Goal: Transaction & Acquisition: Purchase product/service

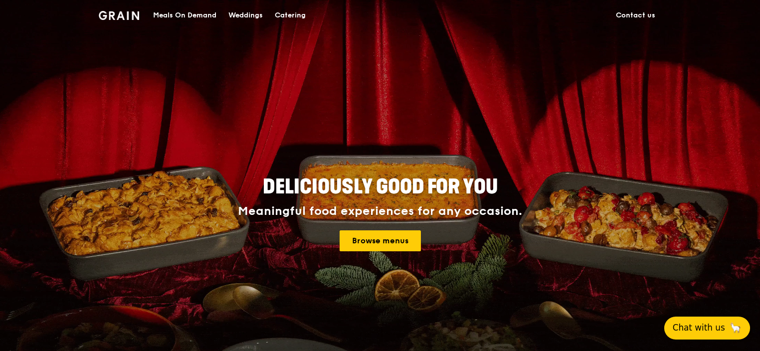
click at [702, 322] on span "Chat with us" at bounding box center [699, 328] width 52 height 12
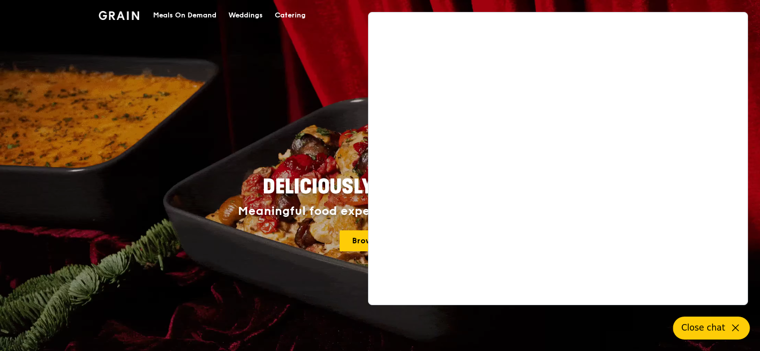
click at [184, 16] on div "Meals On Demand" at bounding box center [184, 15] width 63 height 30
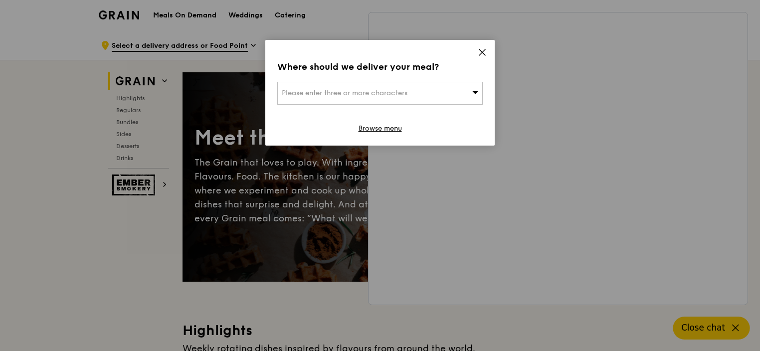
click at [482, 52] on icon at bounding box center [482, 52] width 6 height 6
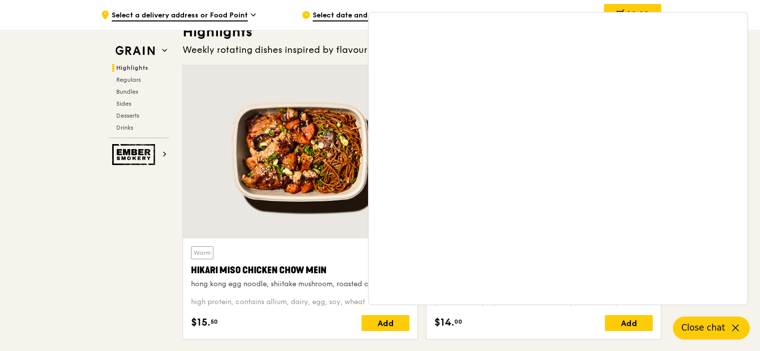
scroll to position [378, 0]
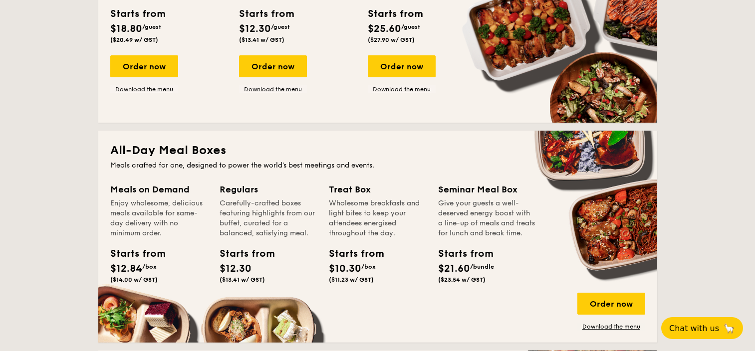
scroll to position [541, 0]
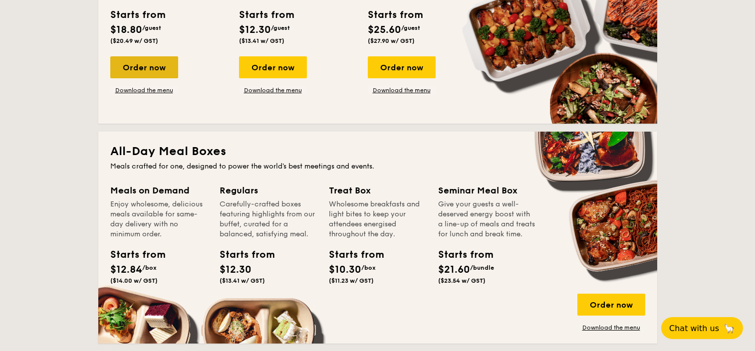
click at [153, 62] on div "Order now" at bounding box center [144, 67] width 68 height 22
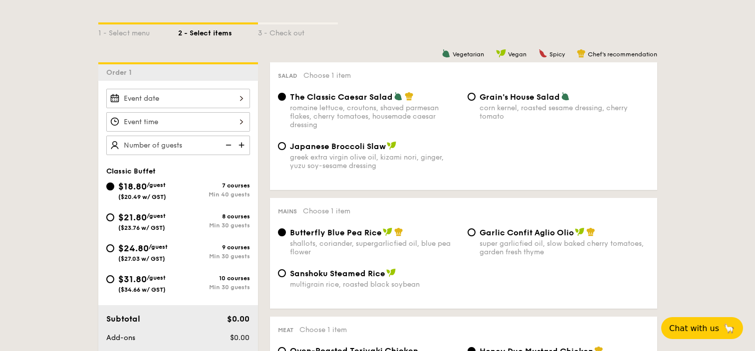
scroll to position [257, 0]
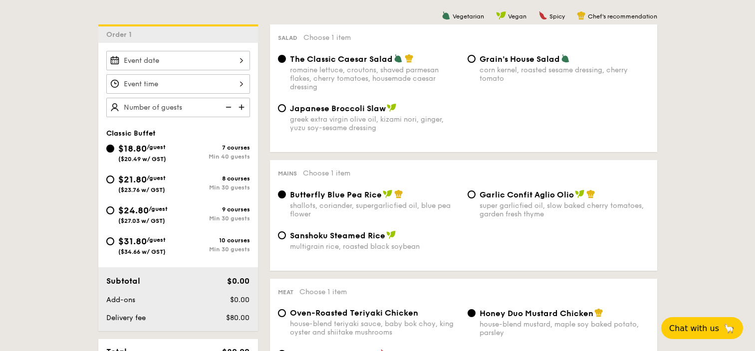
click at [178, 190] on div "Min 30 guests" at bounding box center [214, 187] width 72 height 7
click at [114, 184] on input "$21.80 /guest ($23.76 w/ GST) 8 courses Min 30 guests" at bounding box center [110, 180] width 8 height 8
radio input "true"
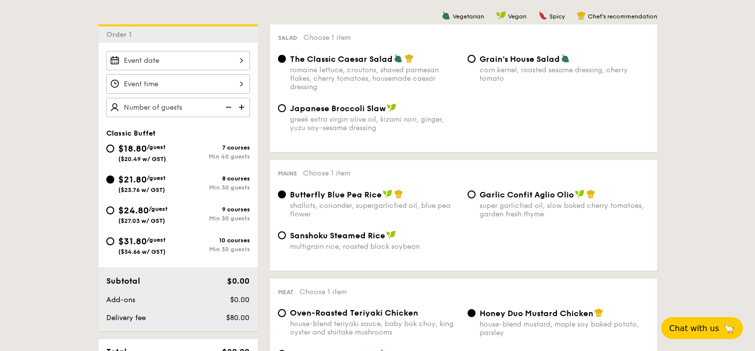
radio input "true"
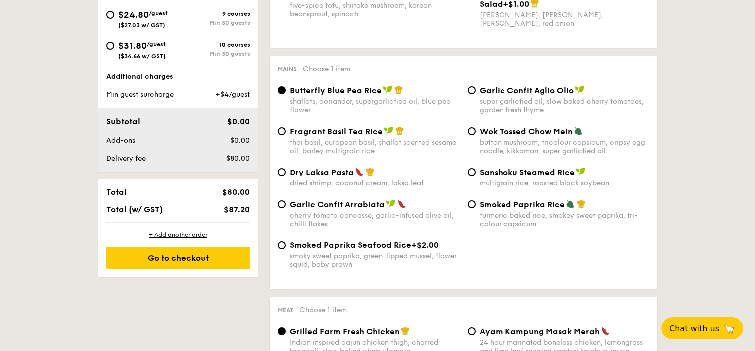
scroll to position [453, 0]
click at [184, 235] on div "+ Add another order" at bounding box center [178, 235] width 144 height 8
radio input "true"
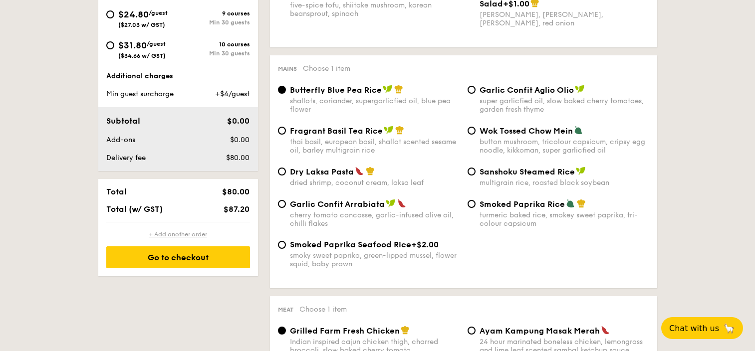
radio input "true"
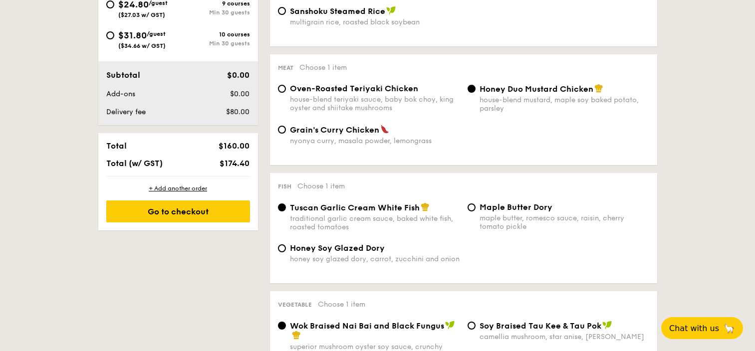
scroll to position [484, 0]
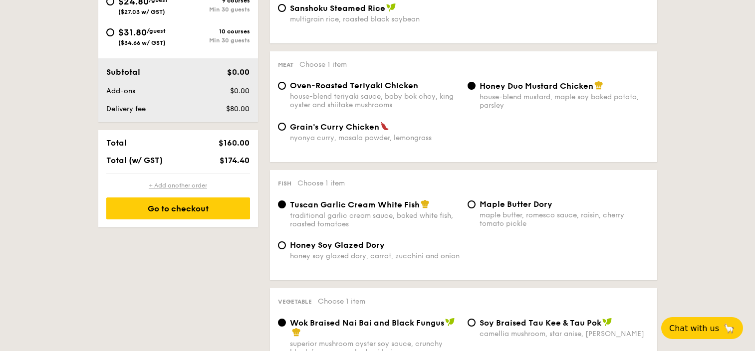
click at [173, 186] on div "+ Add another order" at bounding box center [178, 186] width 144 height 8
radio input "true"
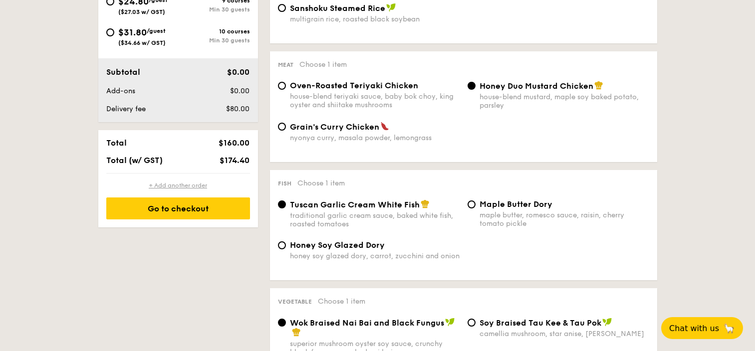
radio input "true"
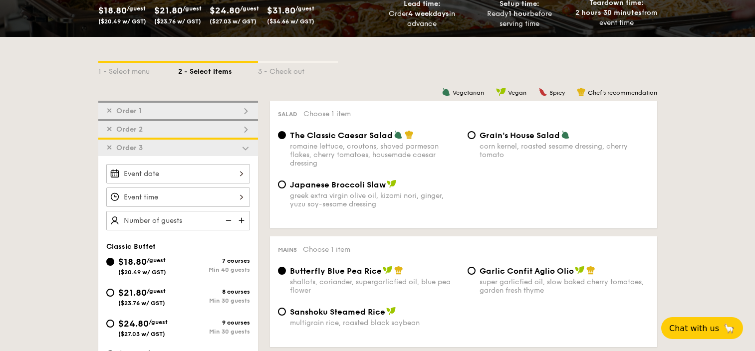
scroll to position [157, 0]
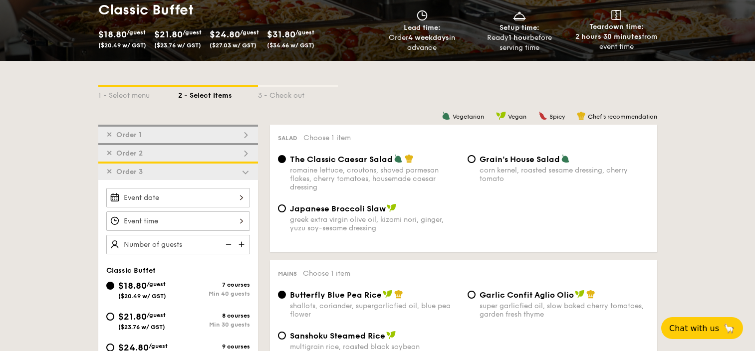
click at [220, 135] on div "✕ Order 1" at bounding box center [178, 134] width 160 height 18
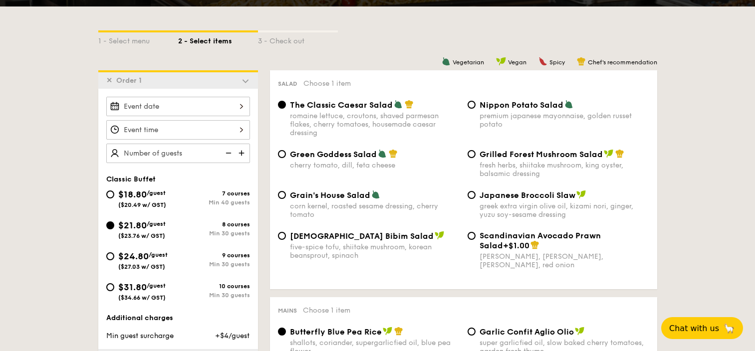
scroll to position [210, 0]
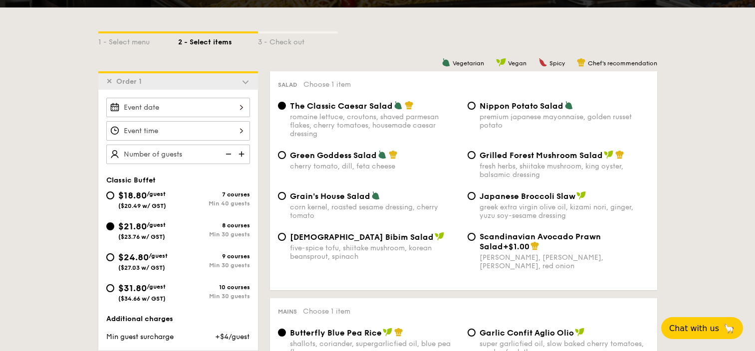
click at [107, 85] on span "✕" at bounding box center [109, 81] width 6 height 8
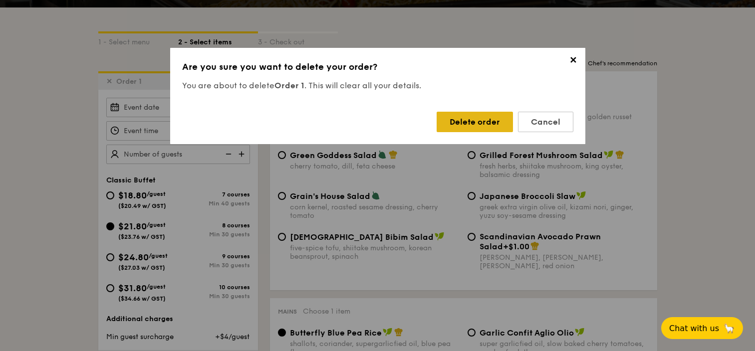
click at [471, 123] on div "Delete order" at bounding box center [475, 122] width 76 height 20
radio input "true"
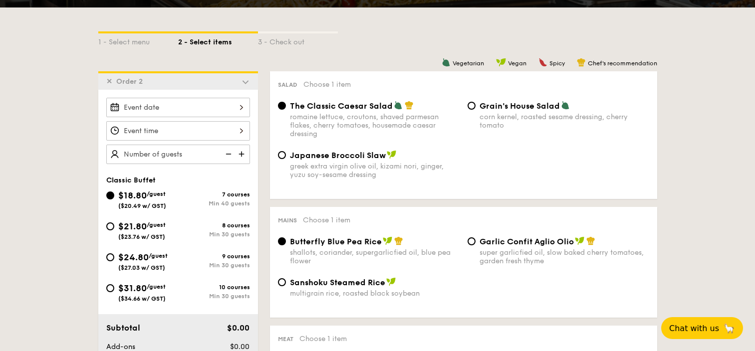
scroll to position [0, 0]
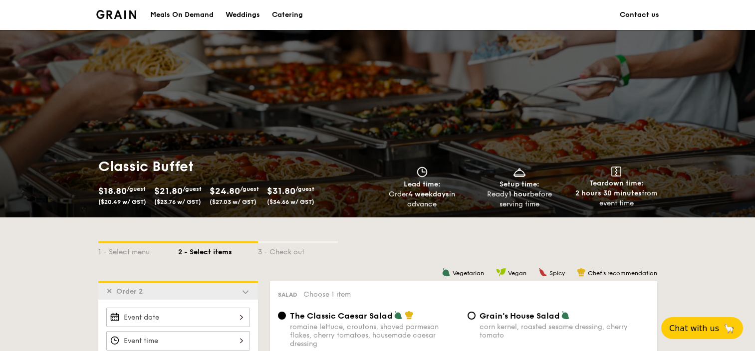
click at [120, 12] on img at bounding box center [116, 14] width 40 height 9
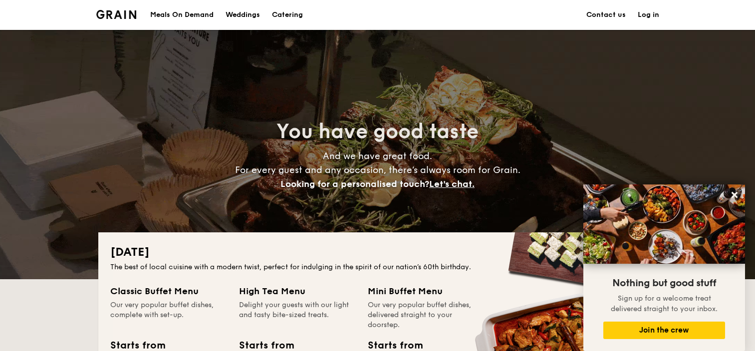
click at [289, 13] on h1 "Catering" at bounding box center [287, 15] width 31 height 30
click at [291, 11] on h1 "Catering" at bounding box center [287, 15] width 31 height 30
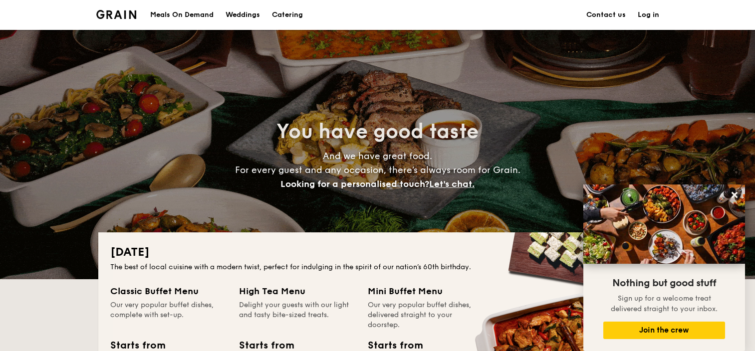
click at [120, 15] on img at bounding box center [116, 14] width 40 height 9
